Goal: Information Seeking & Learning: Learn about a topic

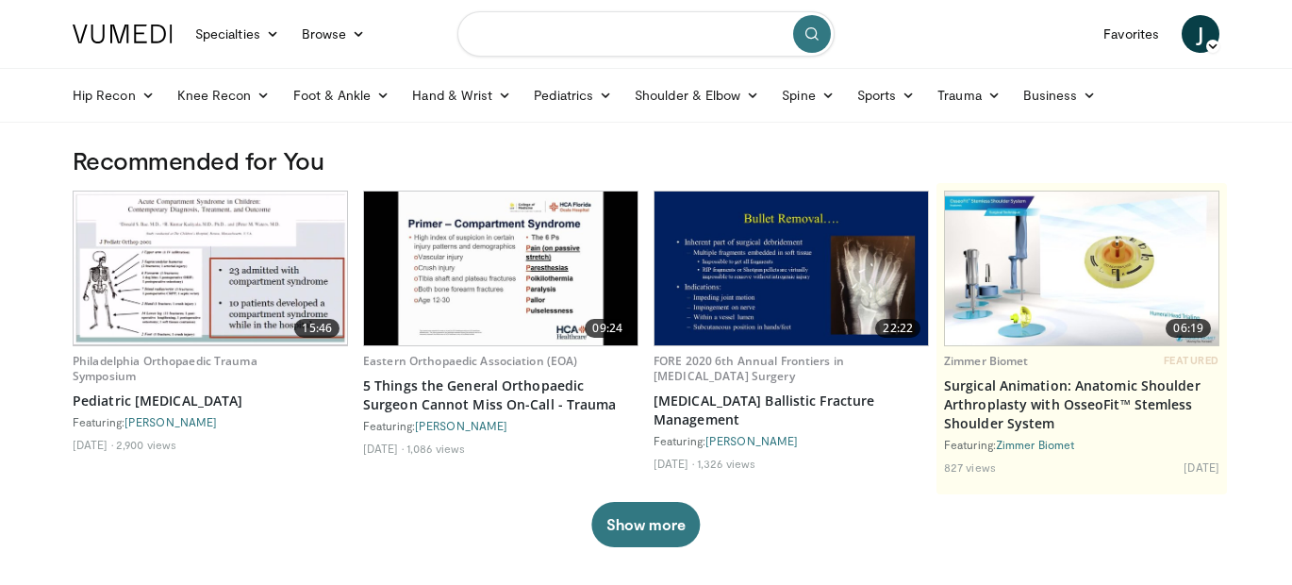
click at [567, 36] on input "Search topics, interventions" at bounding box center [645, 33] width 377 height 45
type input "**********"
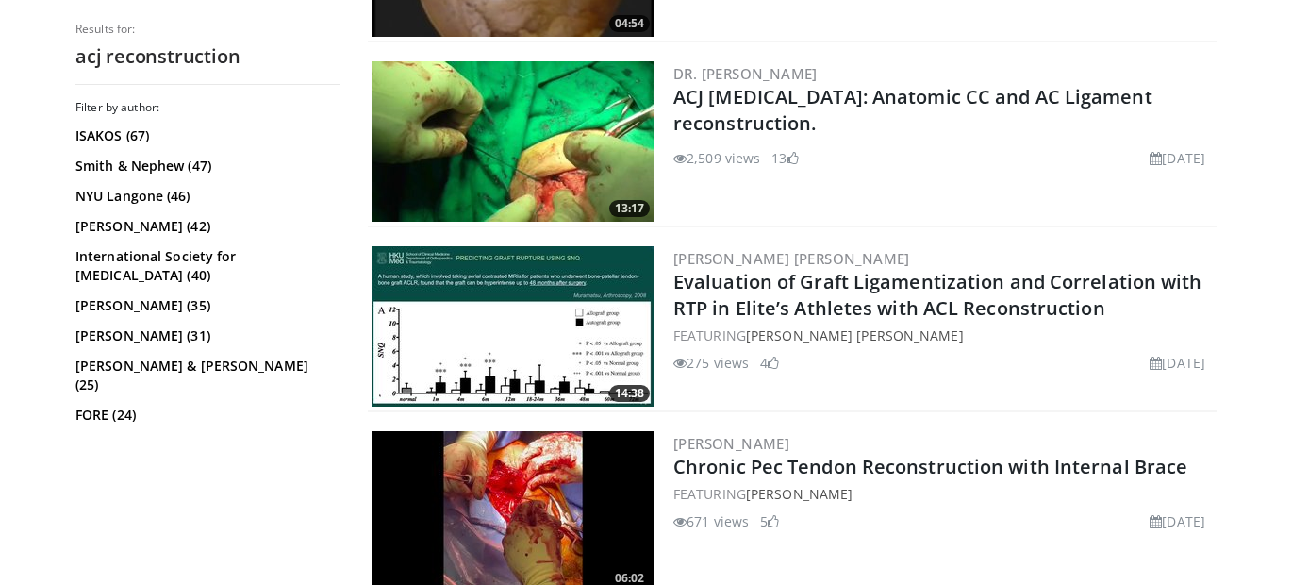
scroll to position [1628, 0]
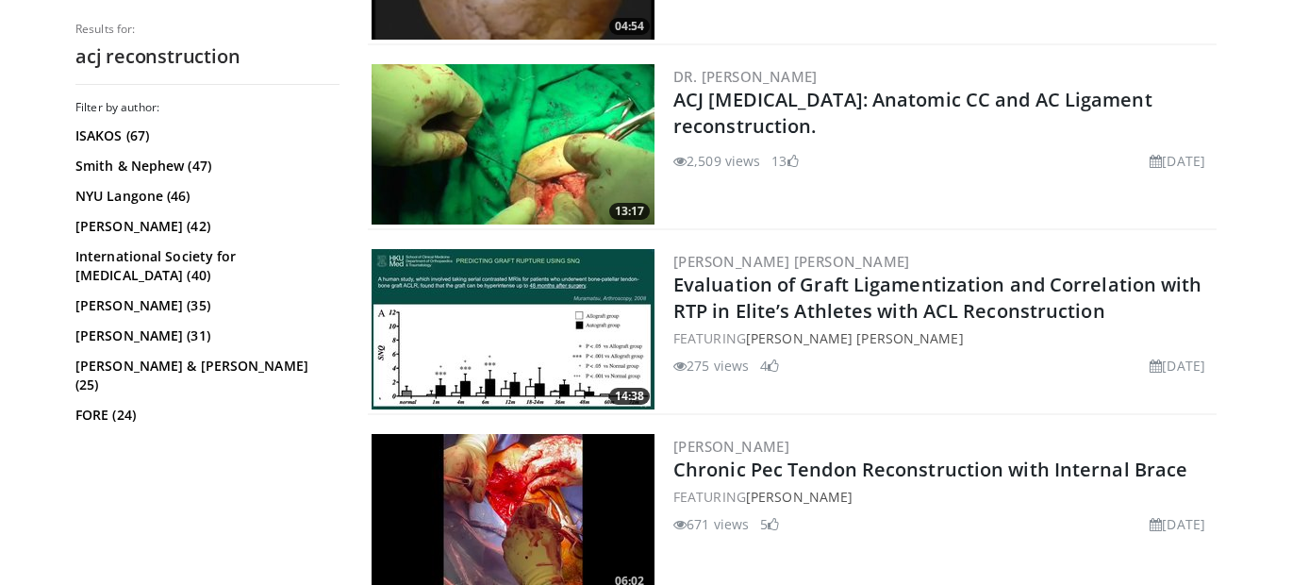
click at [526, 154] on img at bounding box center [513, 144] width 283 height 160
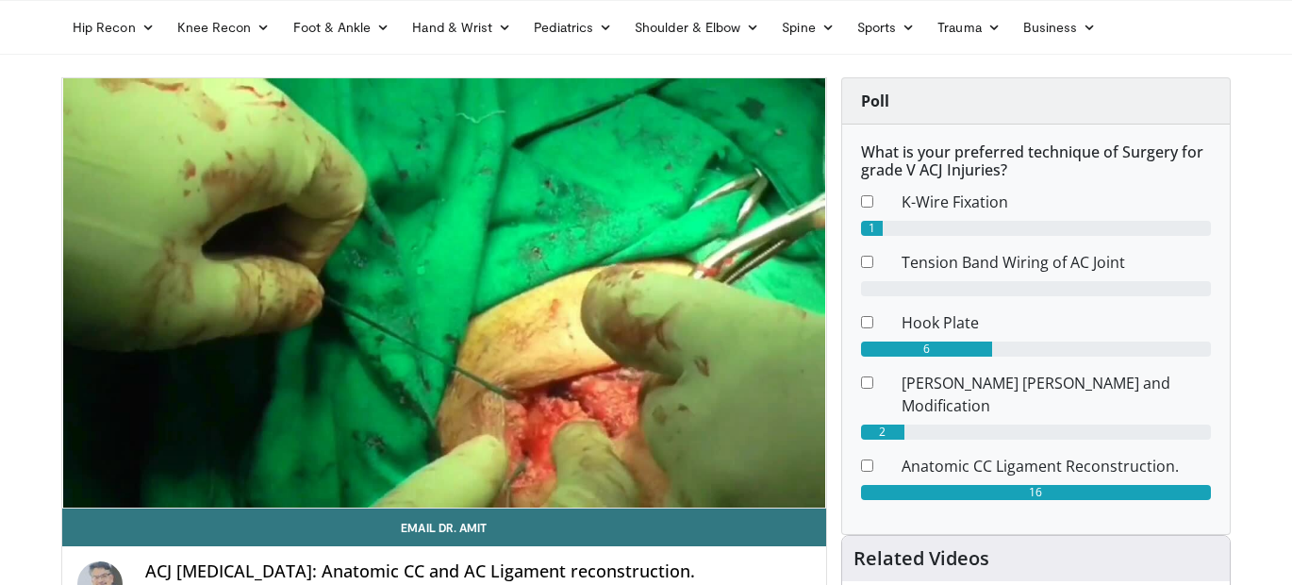
scroll to position [58, 0]
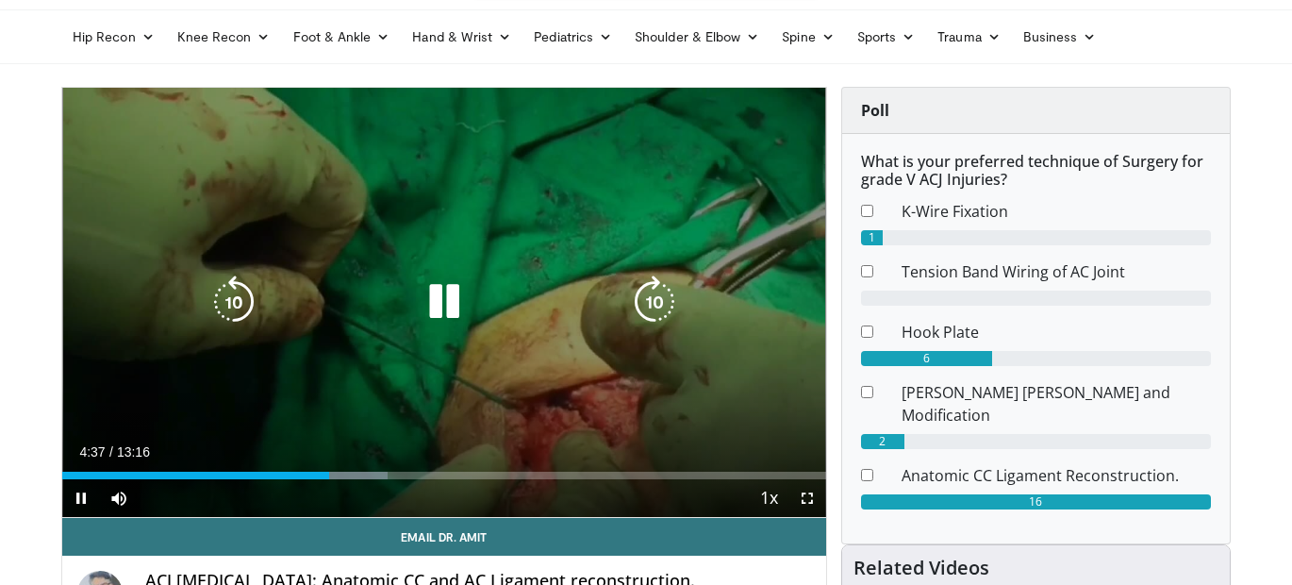
click at [451, 301] on icon "Video Player" at bounding box center [444, 301] width 53 height 53
click at [431, 294] on icon "Video Player" at bounding box center [444, 301] width 53 height 53
click at [448, 302] on icon "Video Player" at bounding box center [444, 301] width 53 height 53
click at [442, 303] on icon "Video Player" at bounding box center [444, 301] width 53 height 53
click at [447, 306] on icon "Video Player" at bounding box center [444, 301] width 53 height 53
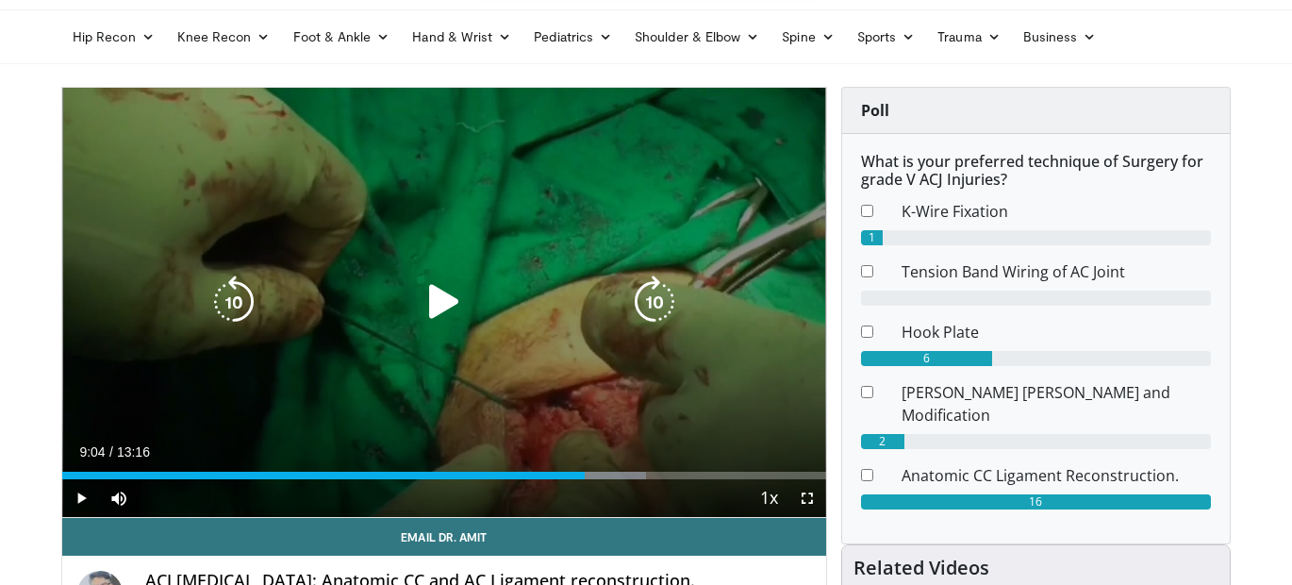
click at [444, 297] on icon "Video Player" at bounding box center [444, 301] width 53 height 53
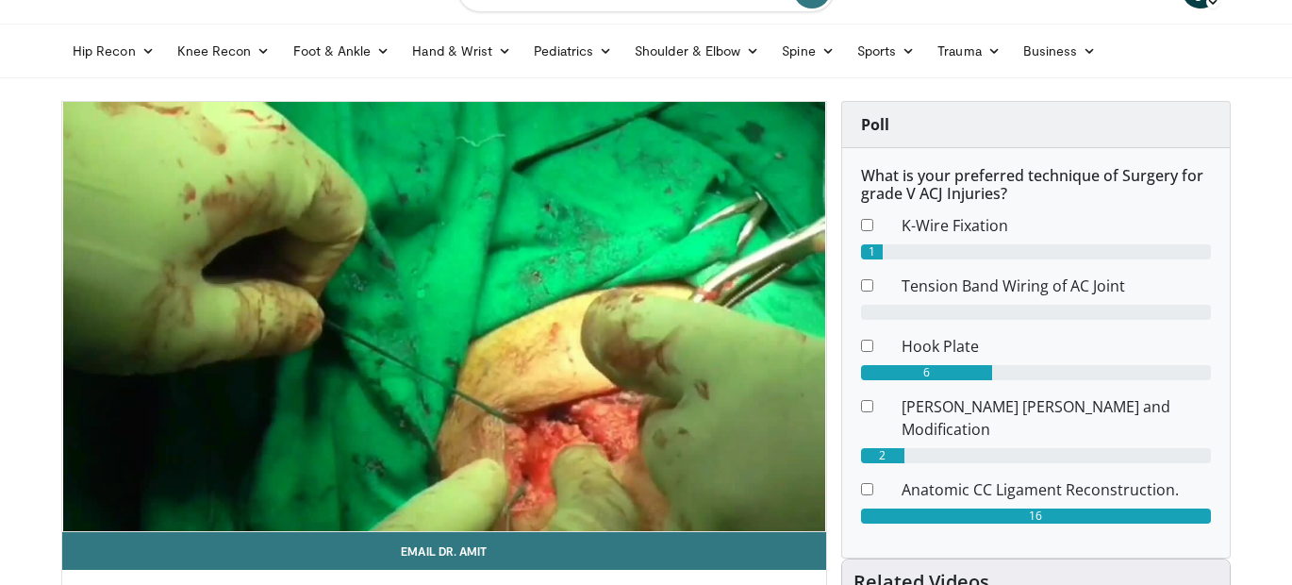
scroll to position [36, 0]
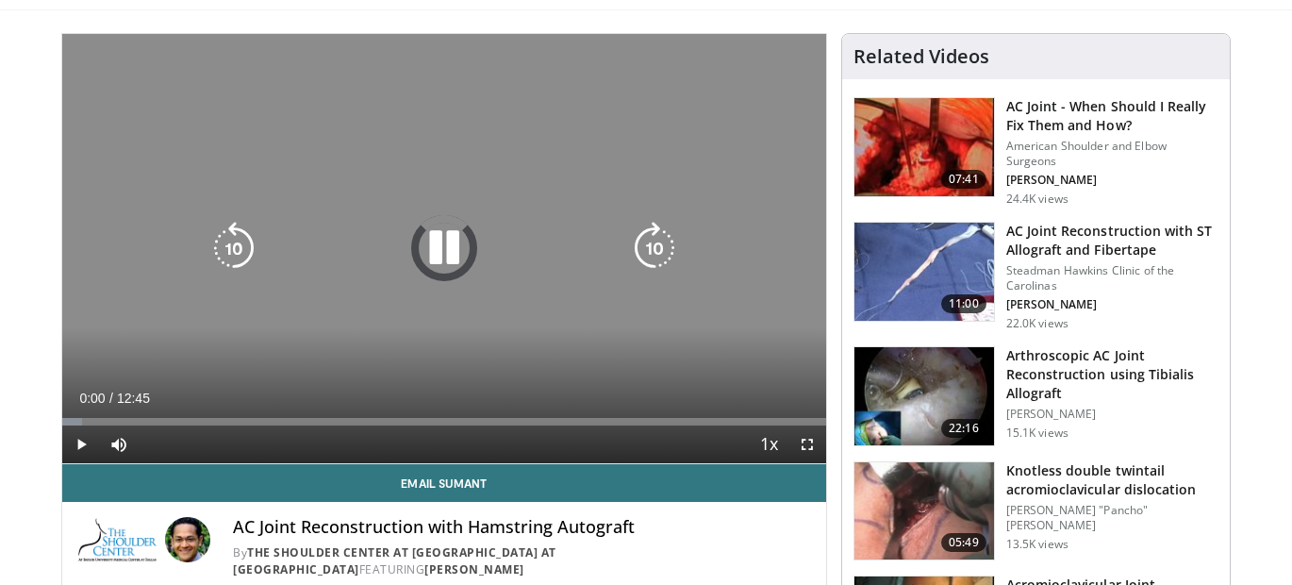
scroll to position [125, 0]
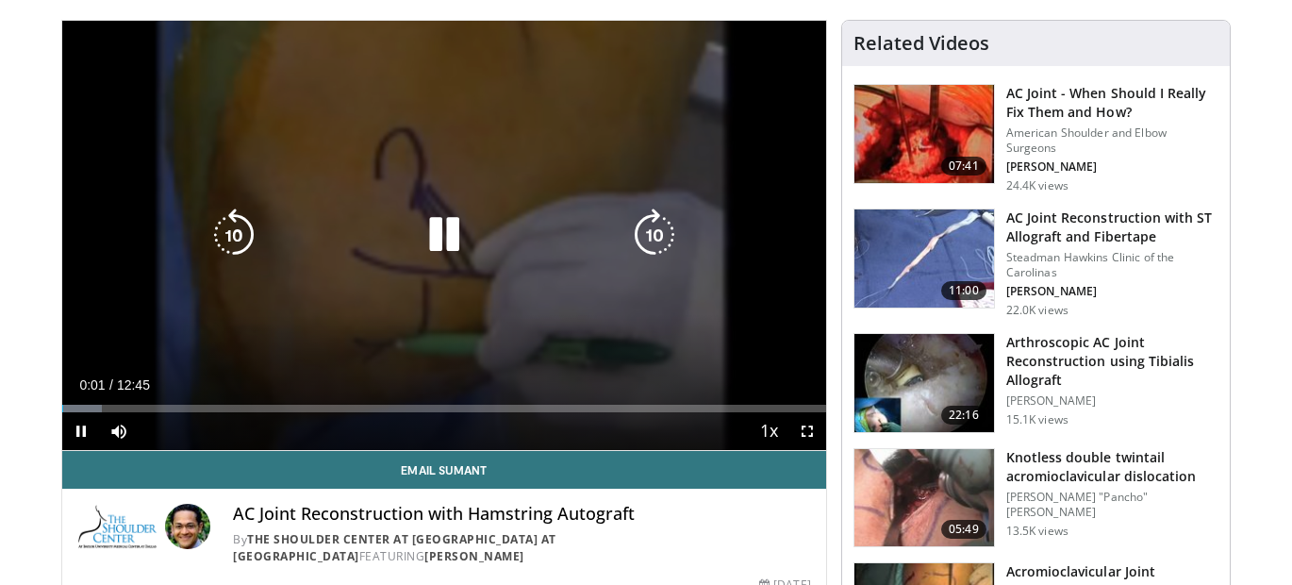
click at [455, 228] on icon "Video Player" at bounding box center [444, 234] width 53 height 53
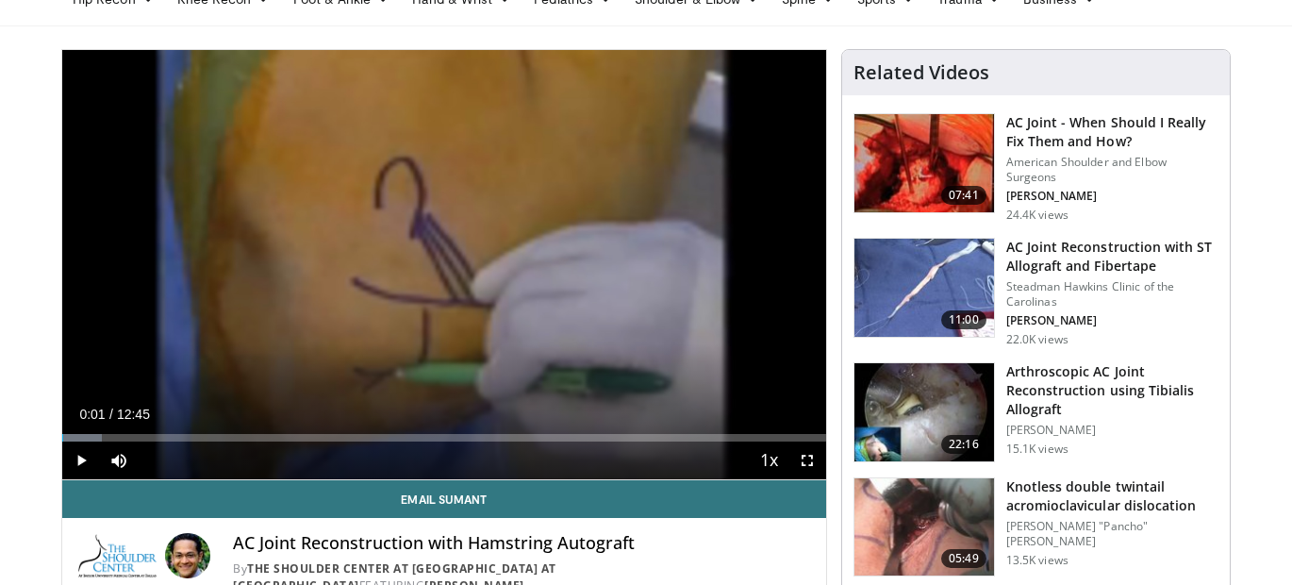
scroll to position [80, 0]
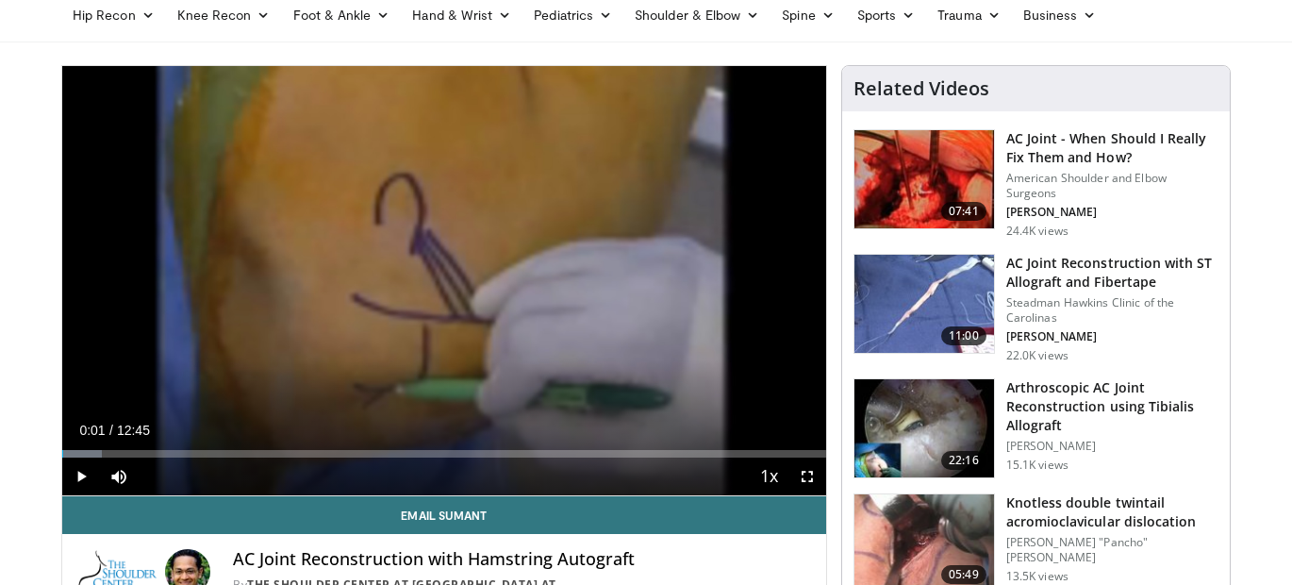
click at [929, 285] on img at bounding box center [925, 304] width 140 height 98
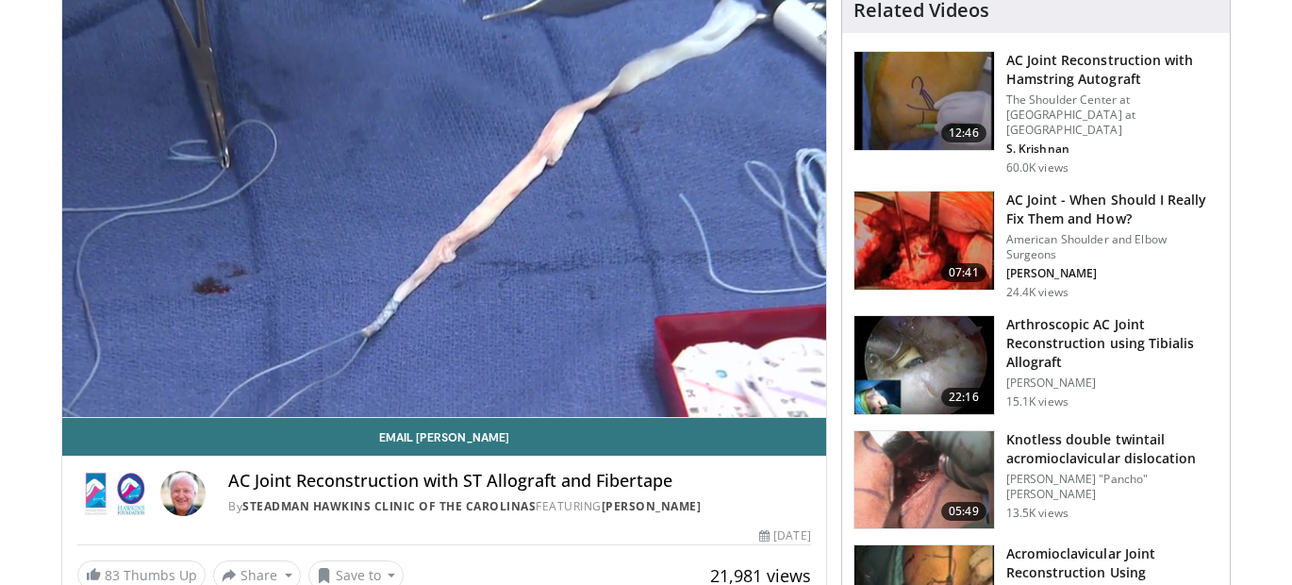
scroll to position [167, 0]
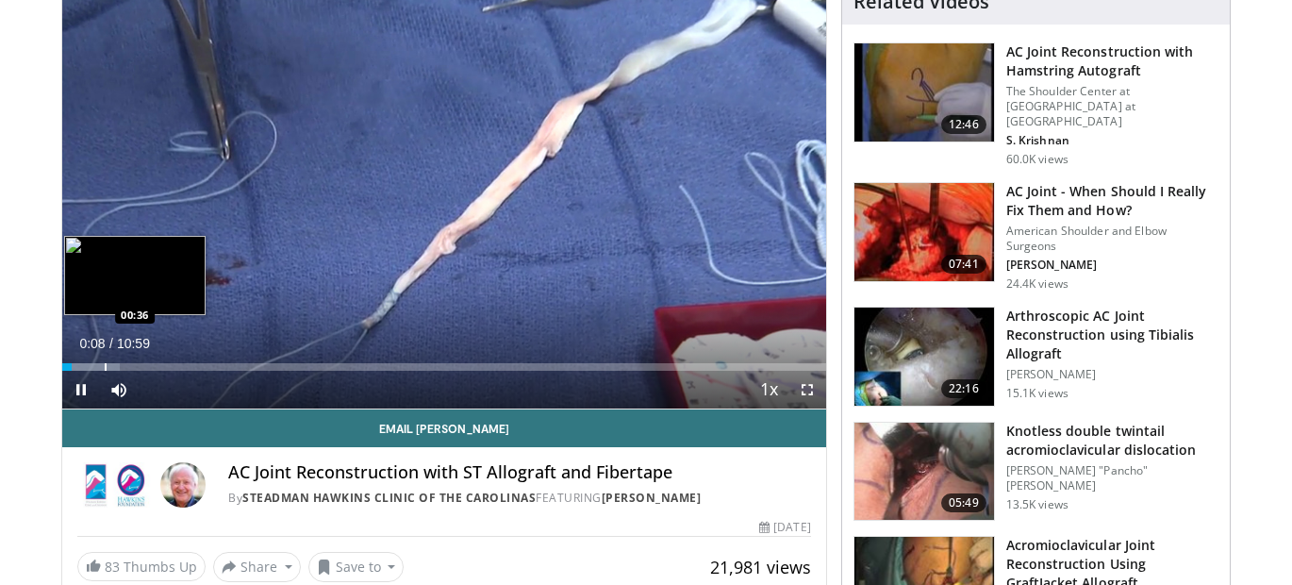
click at [105, 367] on div "Progress Bar" at bounding box center [106, 367] width 2 height 8
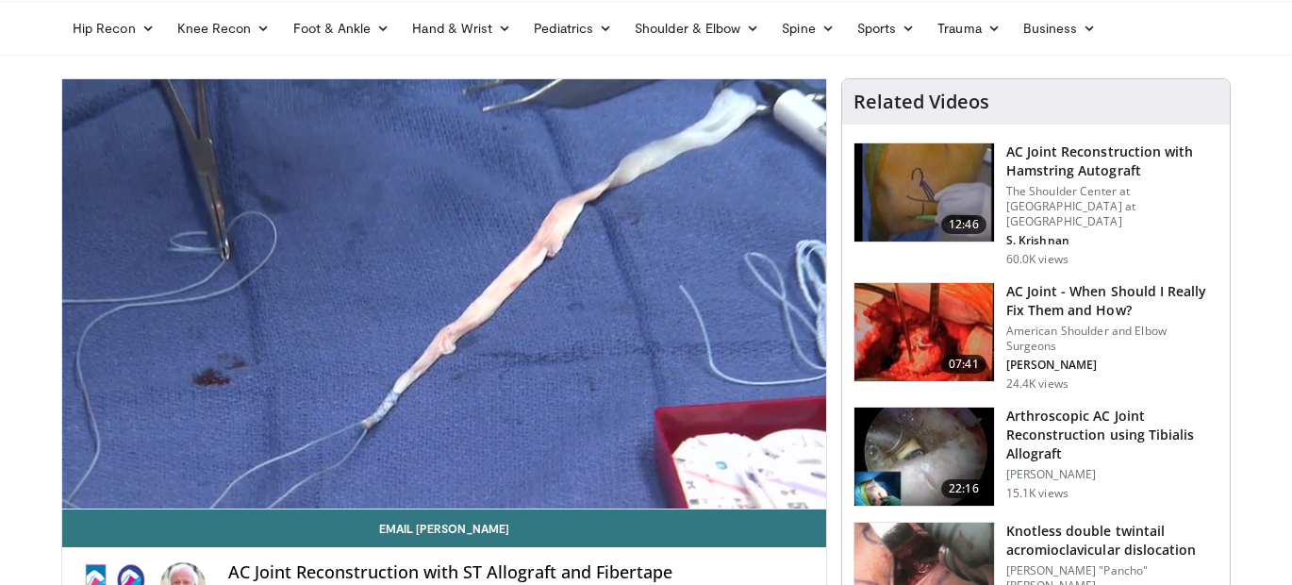
scroll to position [57, 0]
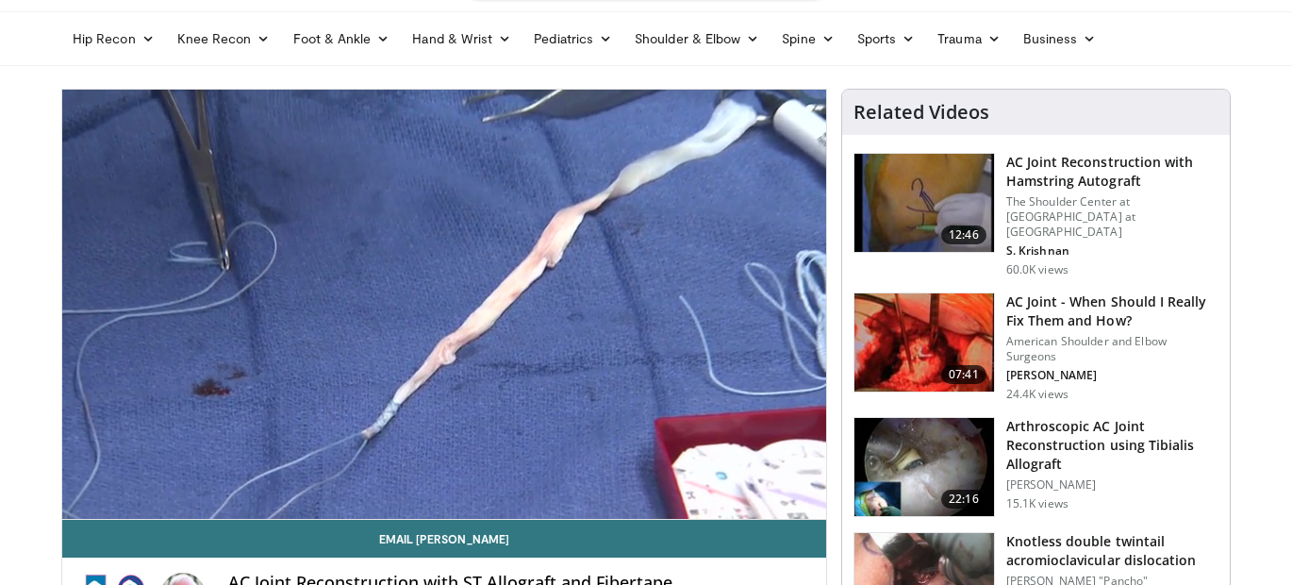
click at [907, 193] on img at bounding box center [925, 203] width 140 height 98
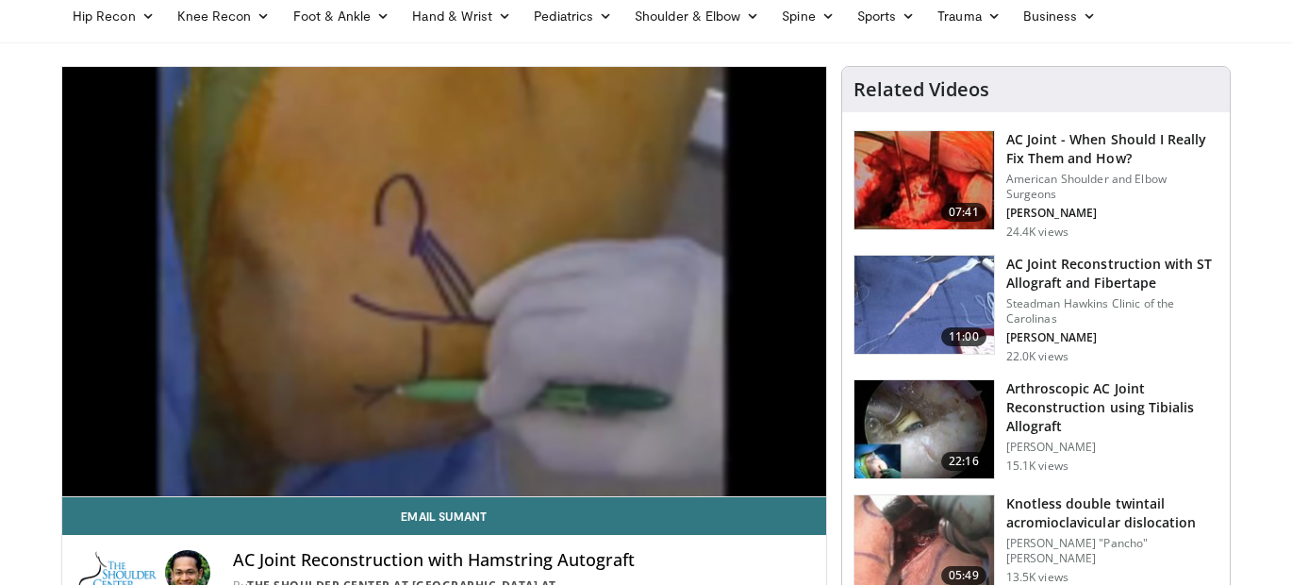
scroll to position [86, 0]
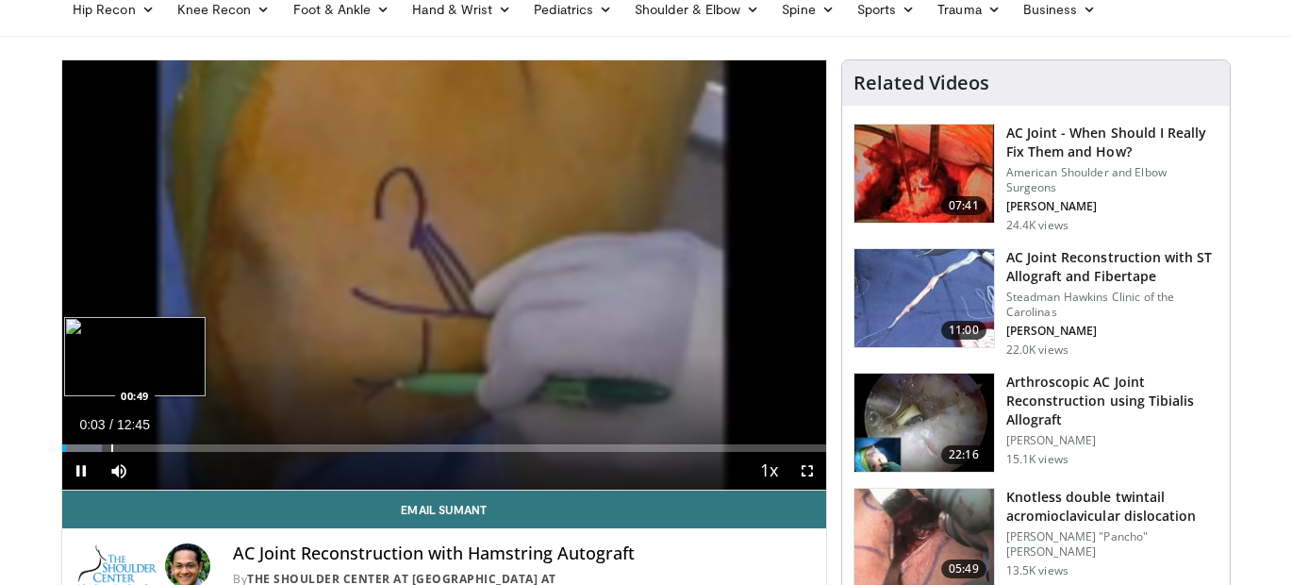
click at [110, 442] on div "Loaded : 5.17% 00:04 00:49" at bounding box center [444, 443] width 764 height 18
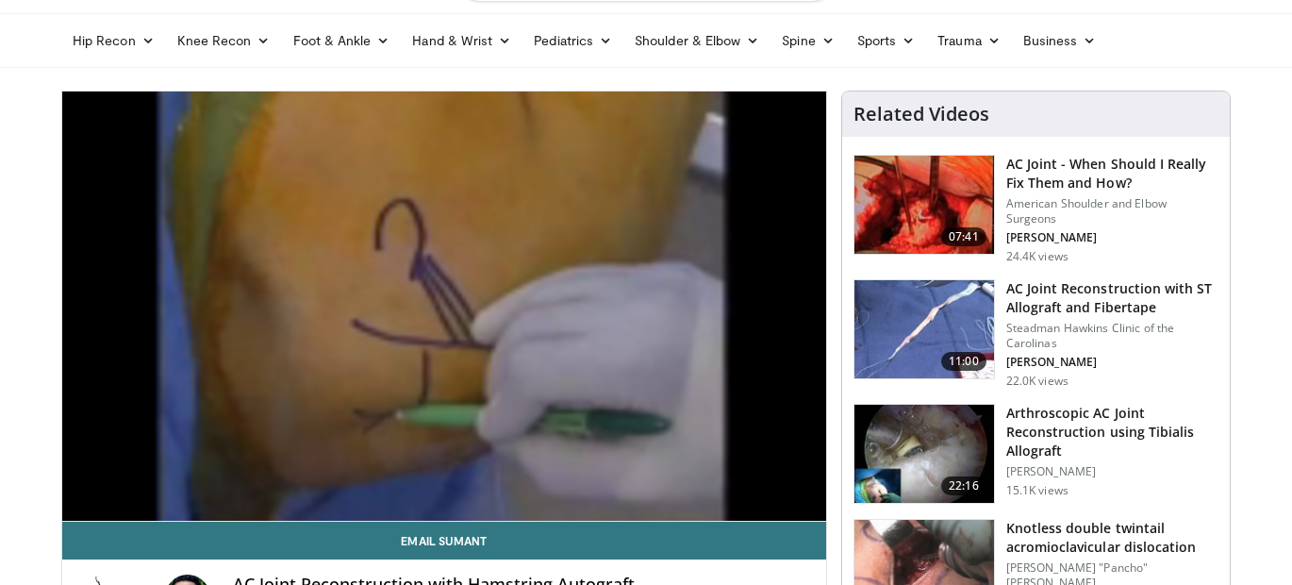
scroll to position [0, 0]
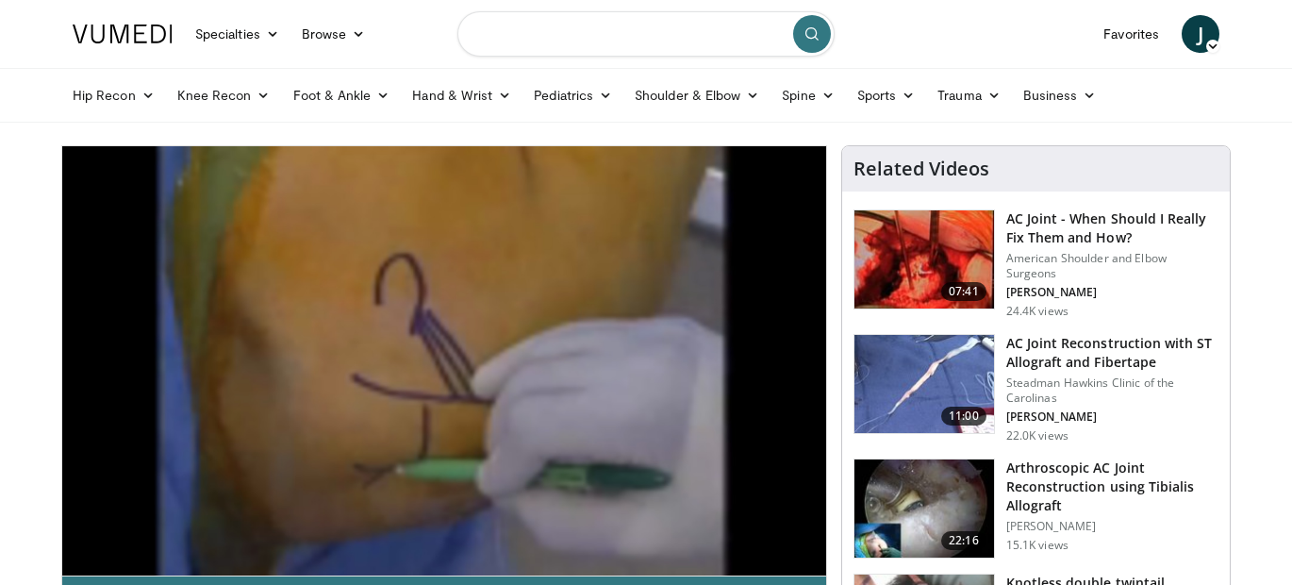
click at [638, 36] on input "Search topics, interventions" at bounding box center [645, 33] width 377 height 45
type input "**********"
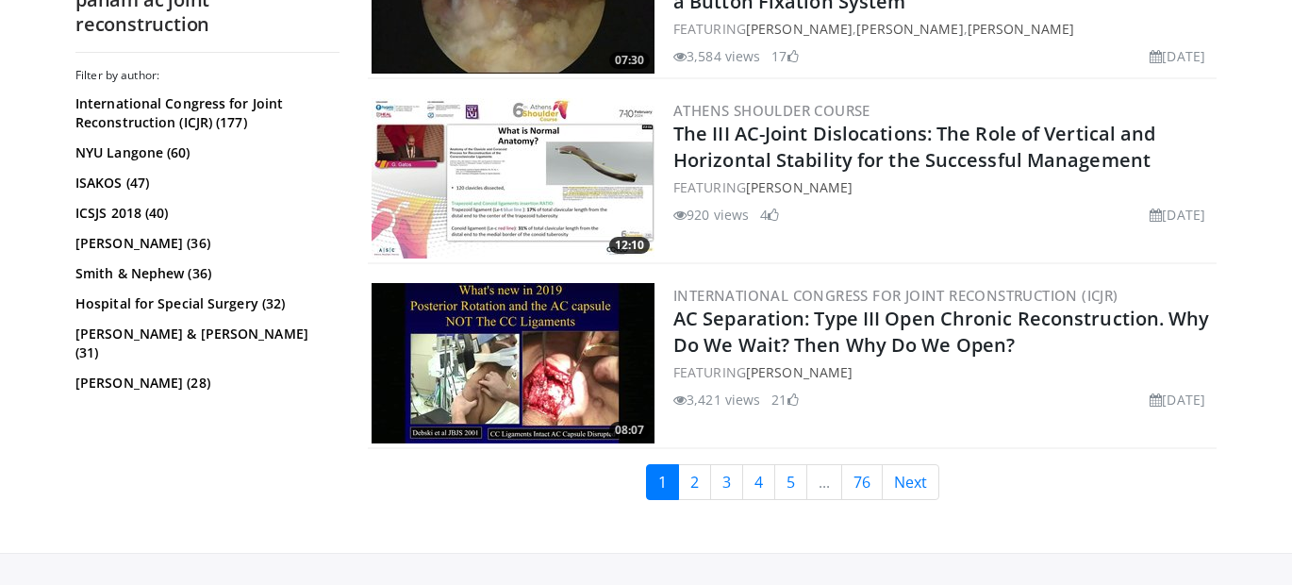
scroll to position [4559, 0]
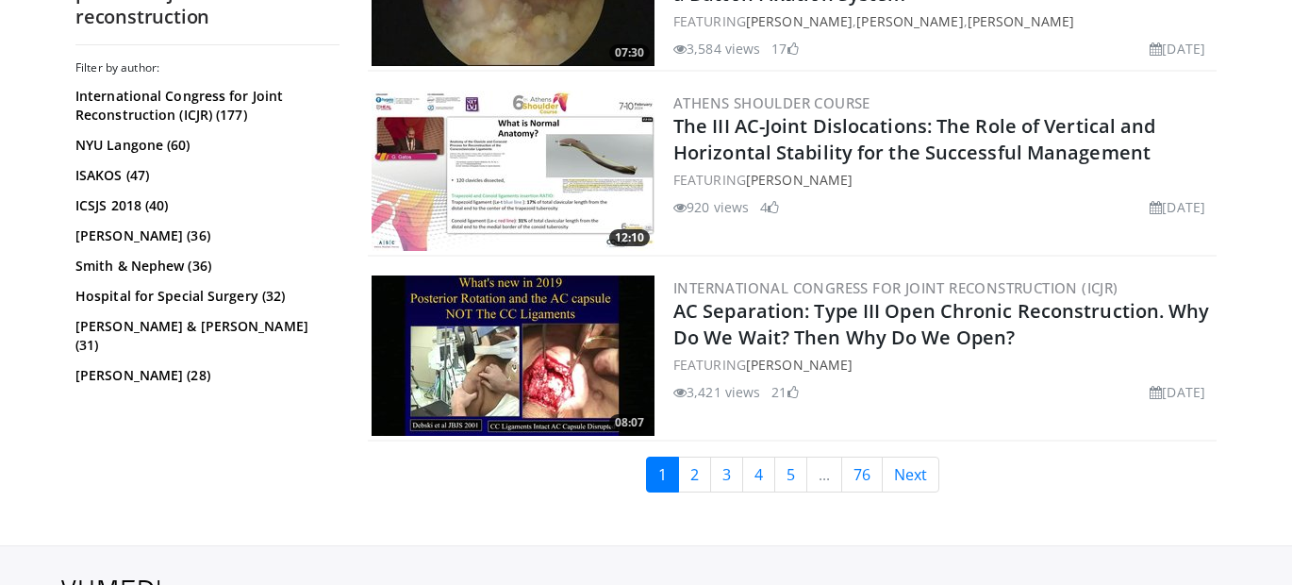
click at [501, 144] on img at bounding box center [513, 171] width 283 height 160
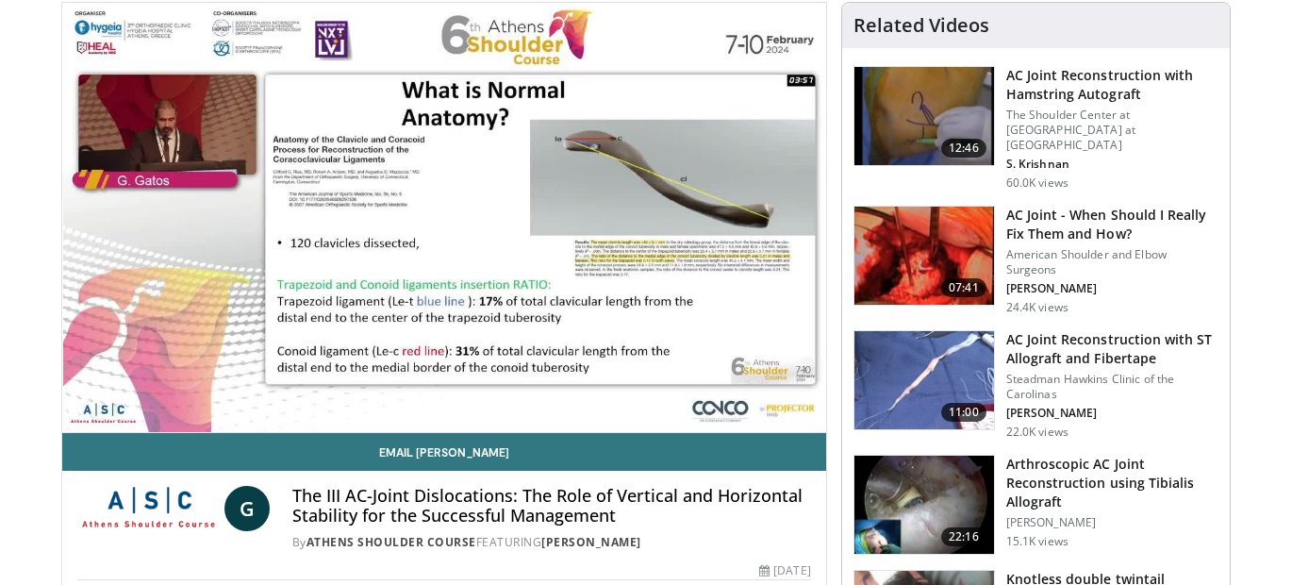
scroll to position [144, 0]
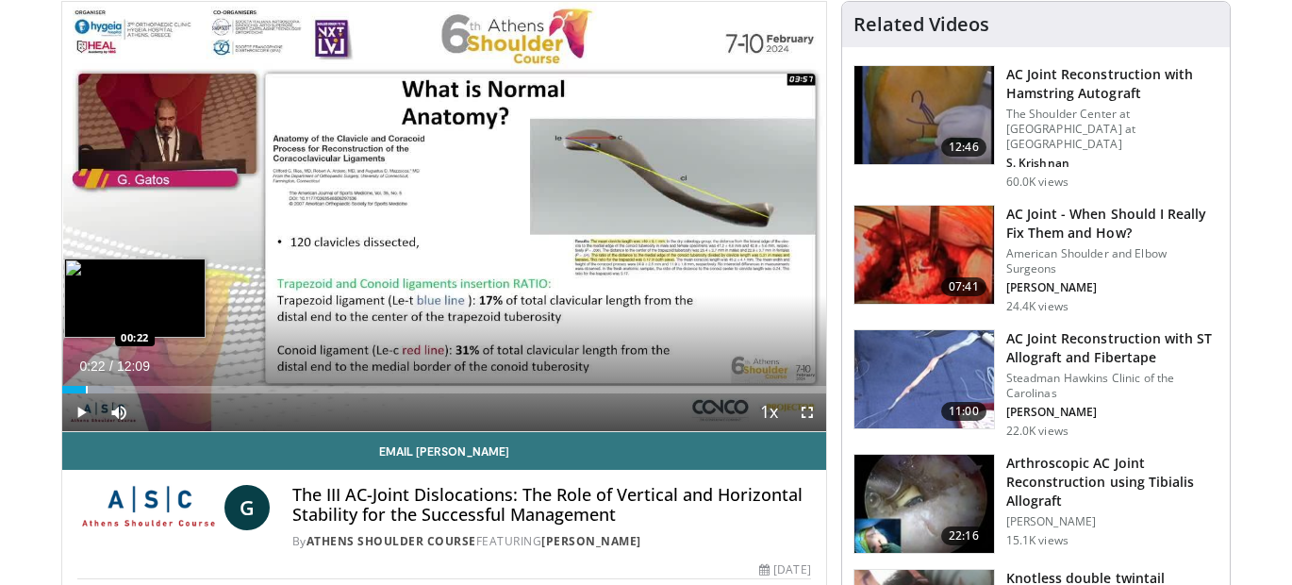
click at [86, 389] on div "Progress Bar" at bounding box center [87, 390] width 2 height 8
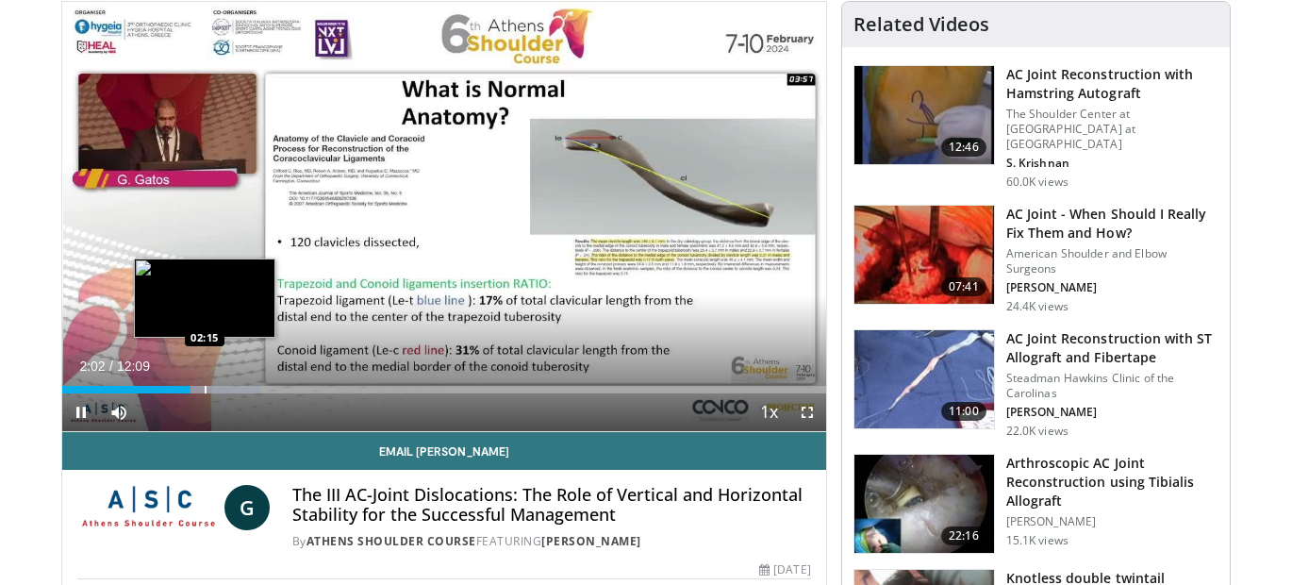
click at [205, 389] on div "Progress Bar" at bounding box center [206, 390] width 2 height 8
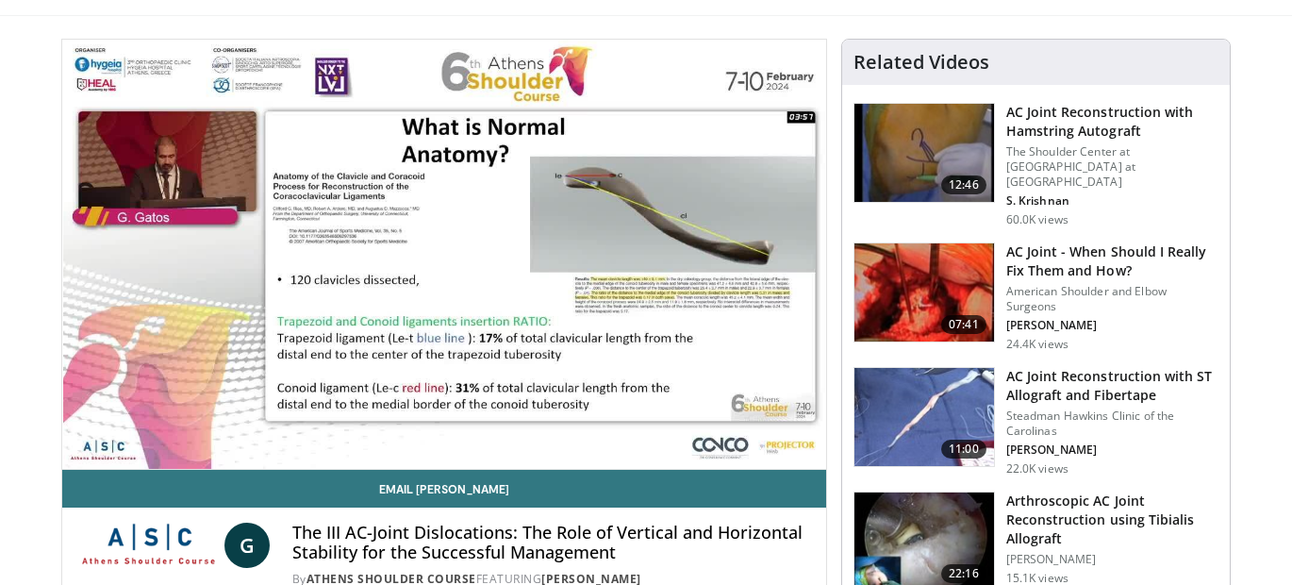
scroll to position [109, 0]
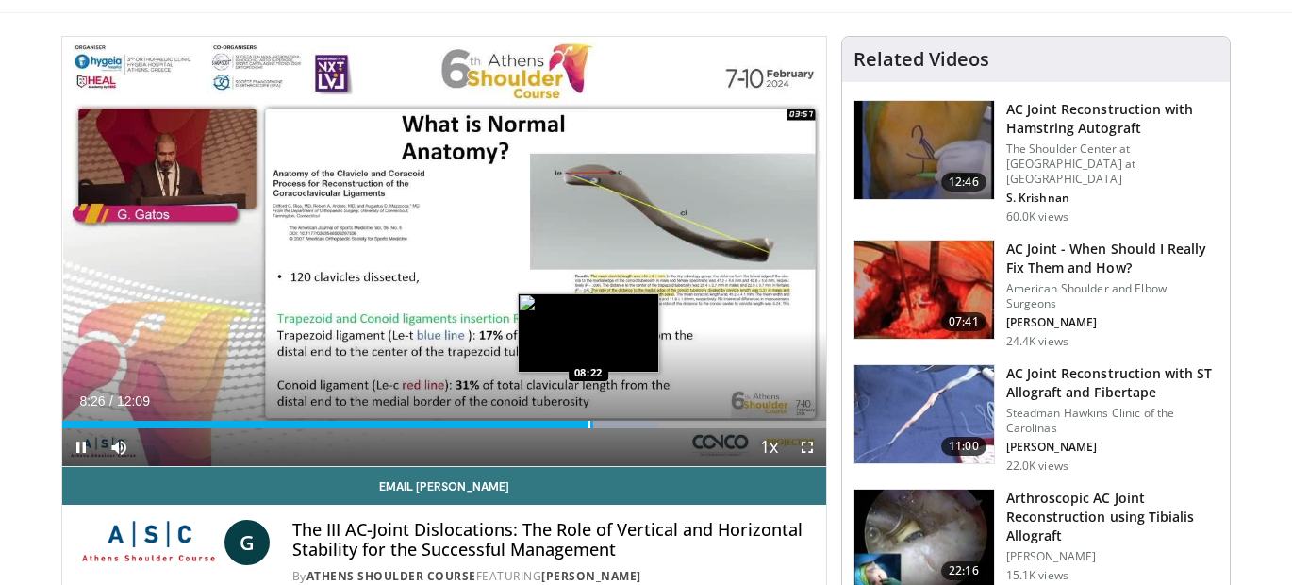
click at [589, 426] on div "Progress Bar" at bounding box center [590, 425] width 2 height 8
click at [582, 426] on div "Progress Bar" at bounding box center [583, 425] width 2 height 8
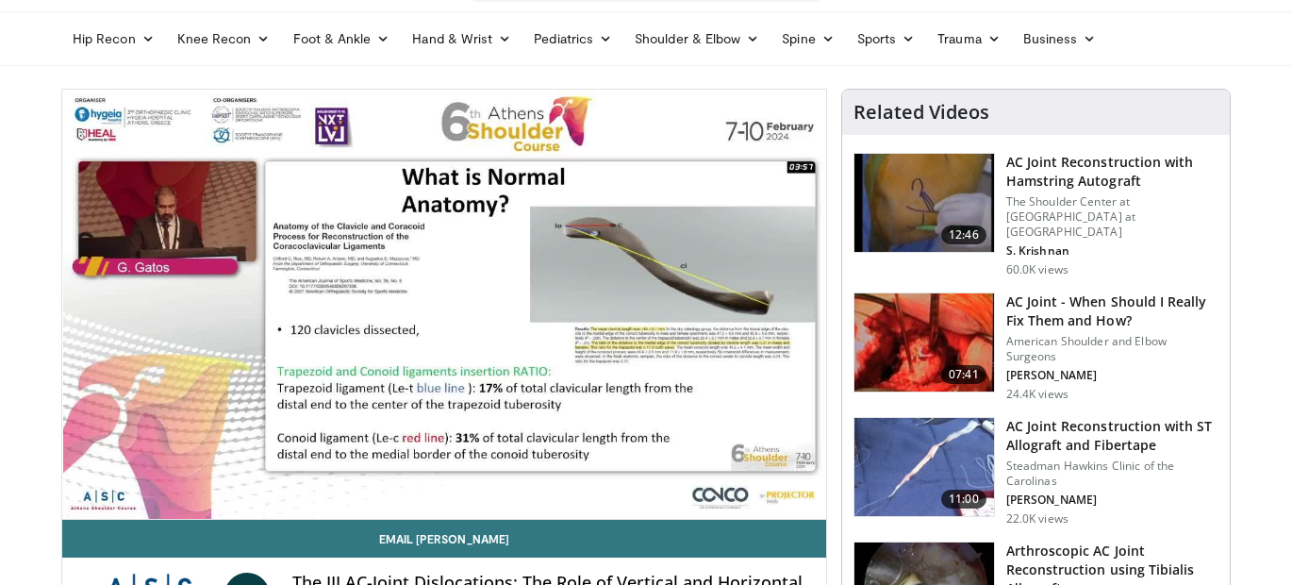
scroll to position [58, 0]
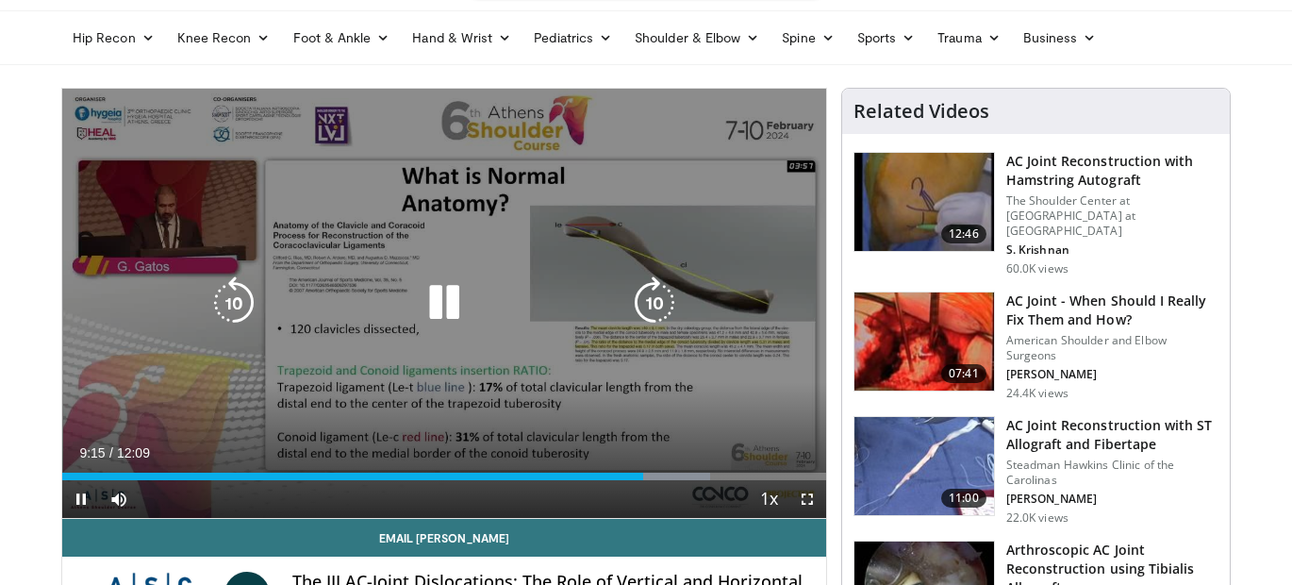
click at [442, 297] on icon "Video Player" at bounding box center [444, 302] width 53 height 53
click at [439, 316] on icon "Video Player" at bounding box center [444, 302] width 53 height 53
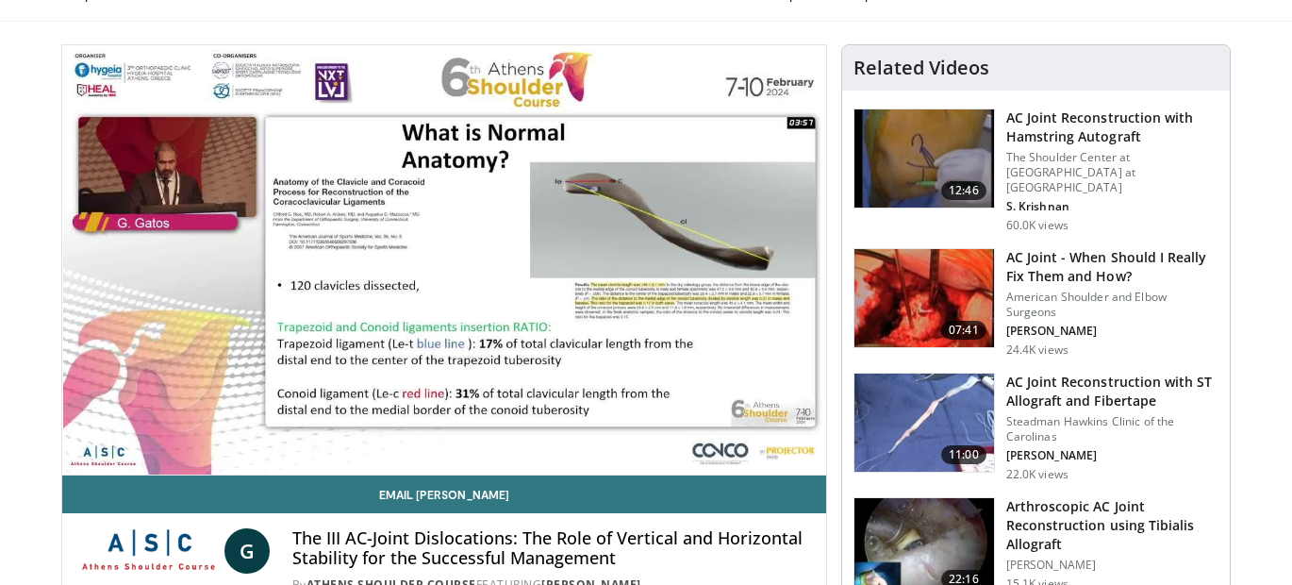
scroll to position [103, 0]
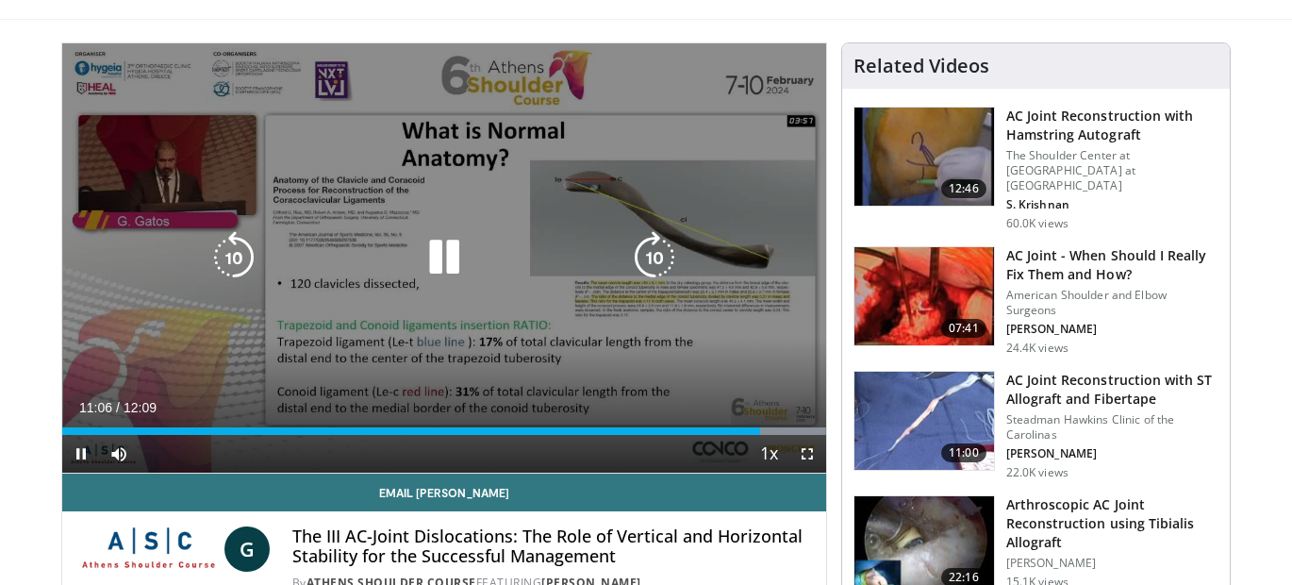
click at [451, 249] on icon "Video Player" at bounding box center [444, 257] width 53 height 53
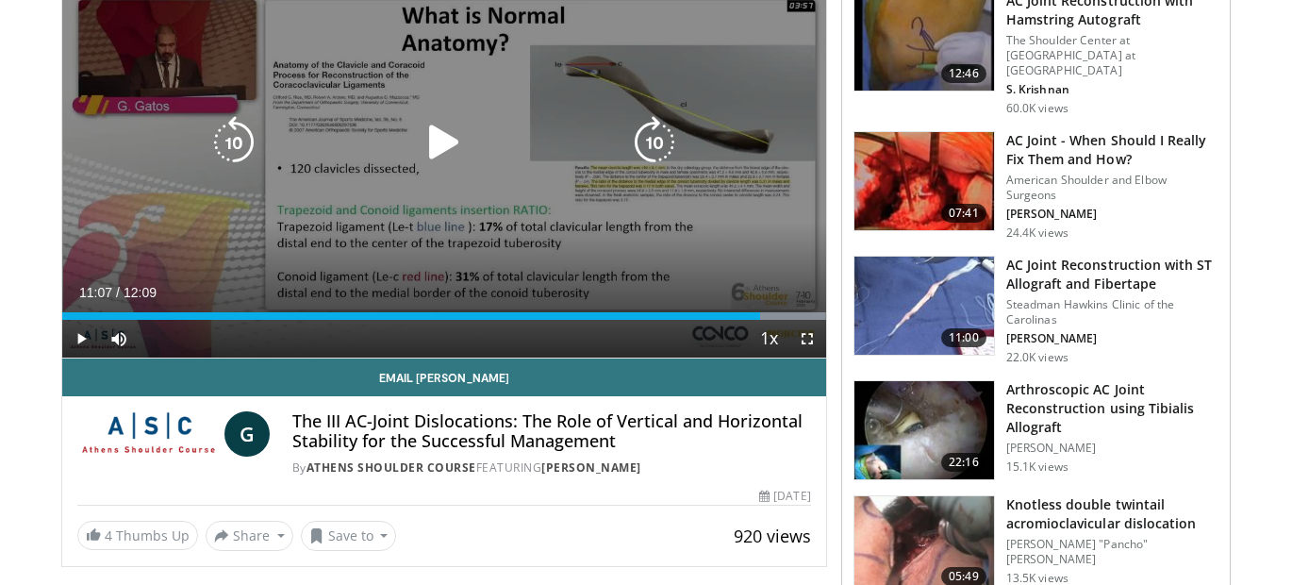
scroll to position [220, 0]
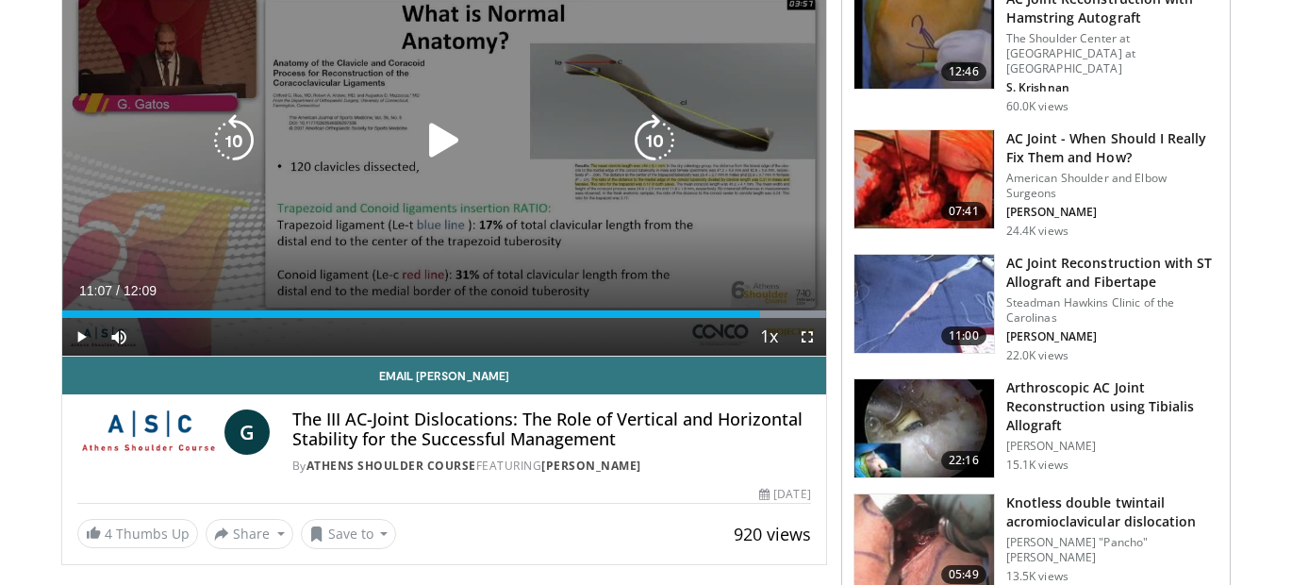
click at [446, 138] on icon "Video Player" at bounding box center [444, 140] width 53 height 53
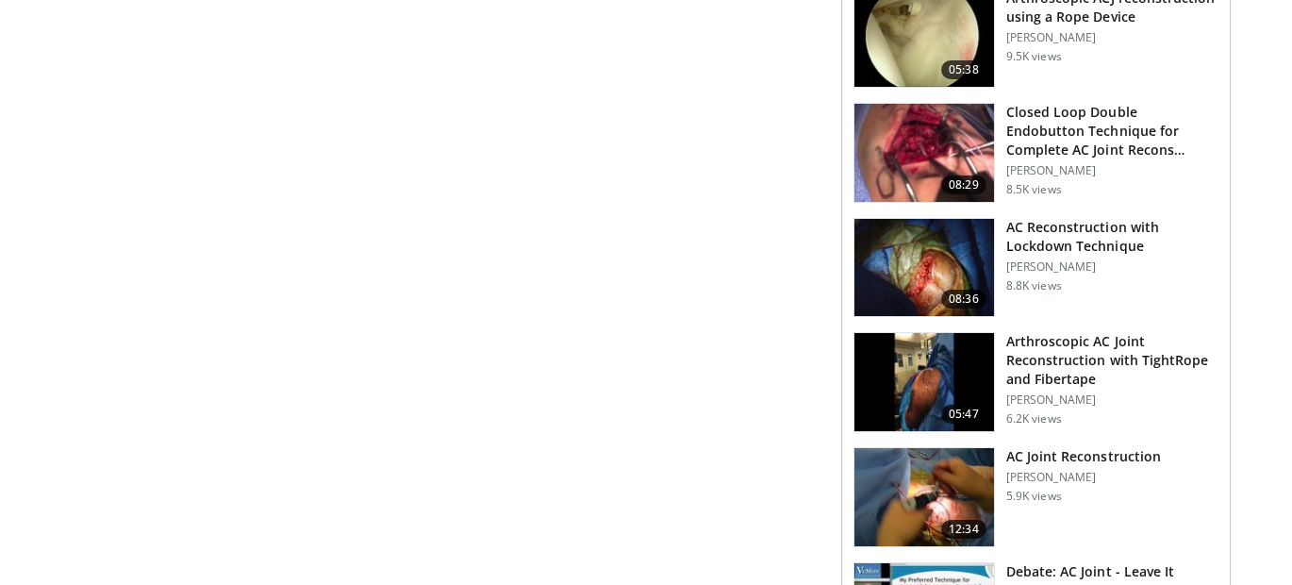
scroll to position [1167, 0]
